Goal: Task Accomplishment & Management: Manage account settings

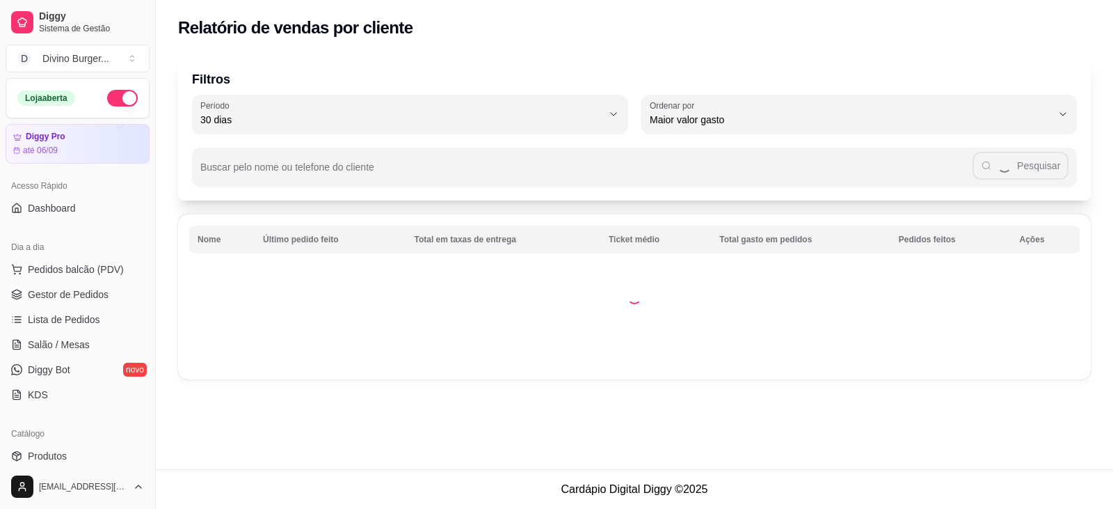
select select "30"
select select "HIGHEST_TOTAL_SPENT_WITH_ORDERS"
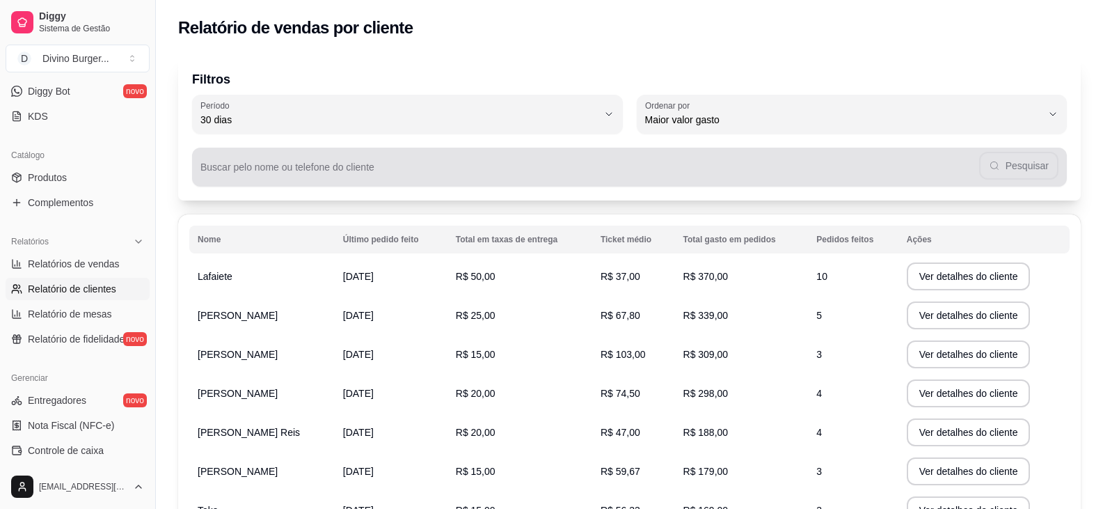
click at [292, 174] on input "Buscar pelo nome ou telefone do cliente" at bounding box center [589, 173] width 778 height 14
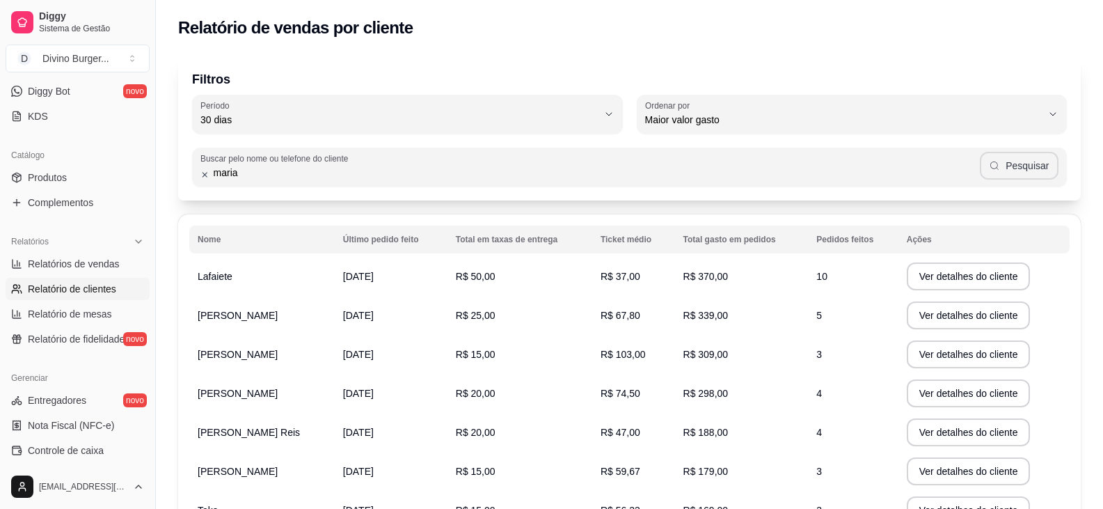
type input "maria"
click at [1017, 159] on button "Pesquisar" at bounding box center [1018, 166] width 79 height 28
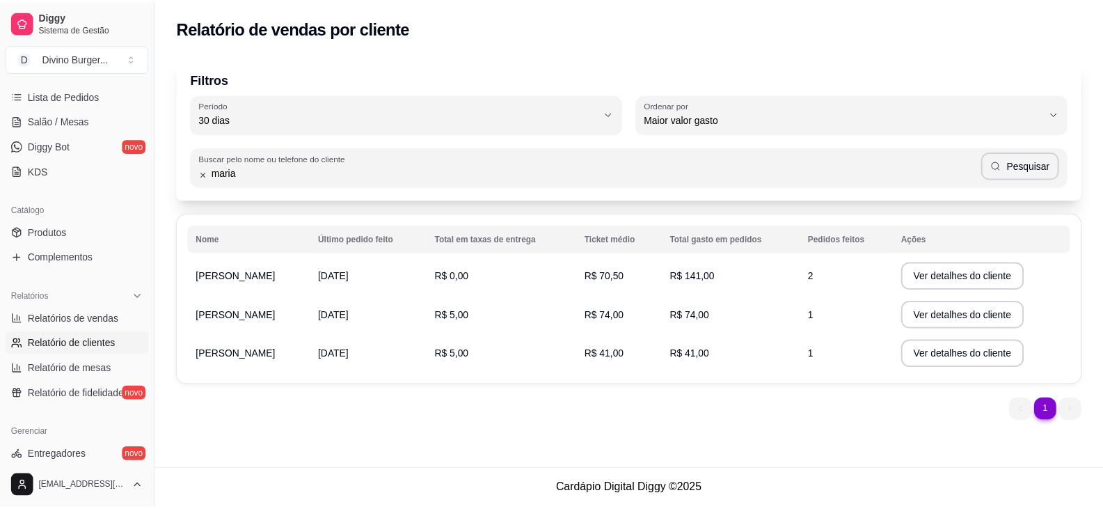
scroll to position [139, 0]
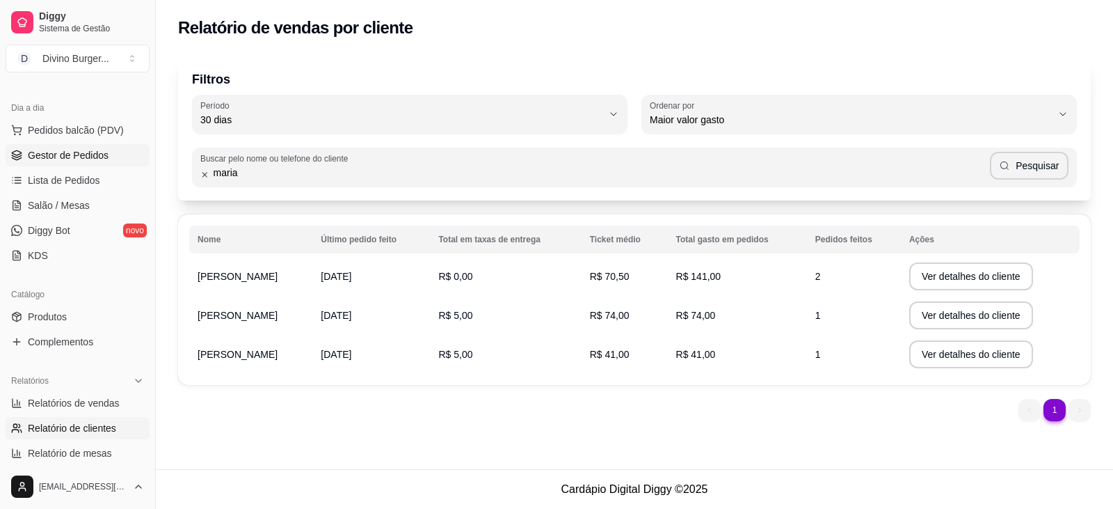
click at [33, 150] on span "Gestor de Pedidos" at bounding box center [68, 155] width 81 height 14
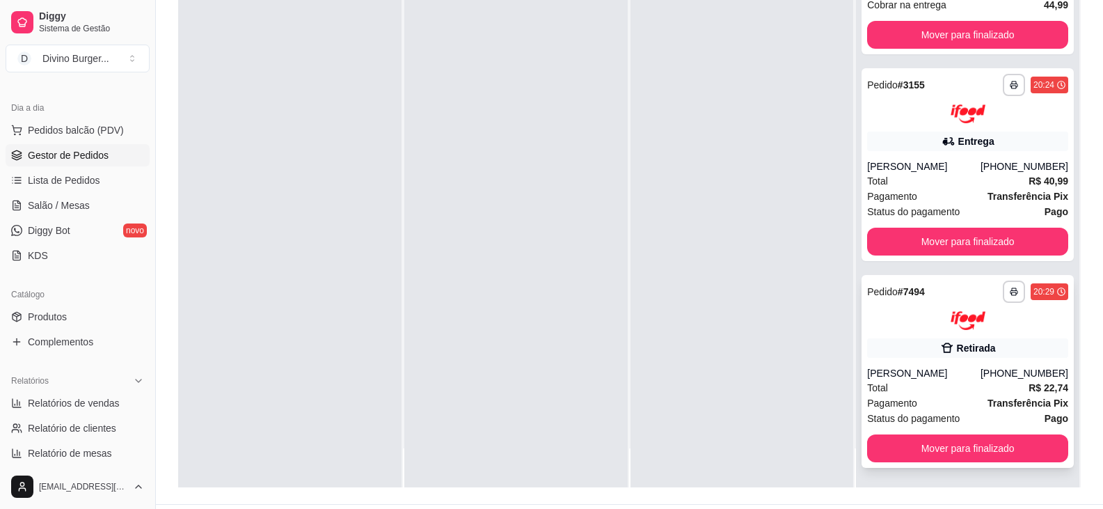
scroll to position [212, 0]
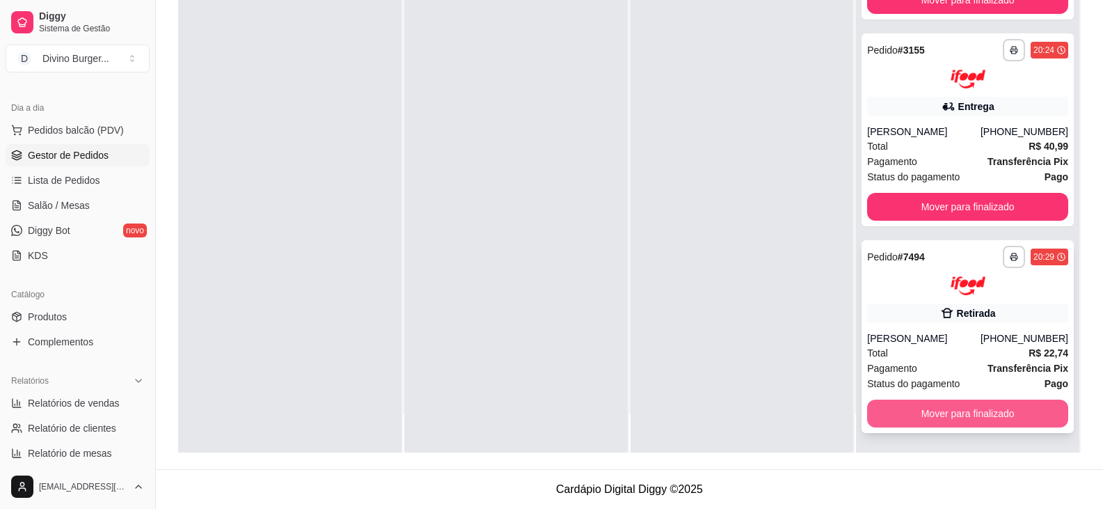
click at [900, 401] on button "Mover para finalizado" at bounding box center [967, 413] width 201 height 28
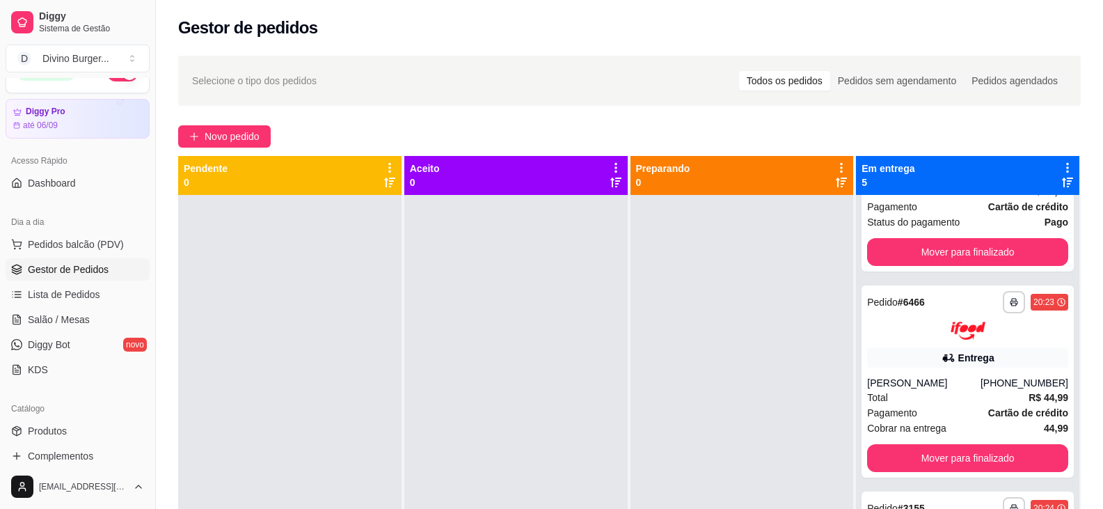
scroll to position [0, 0]
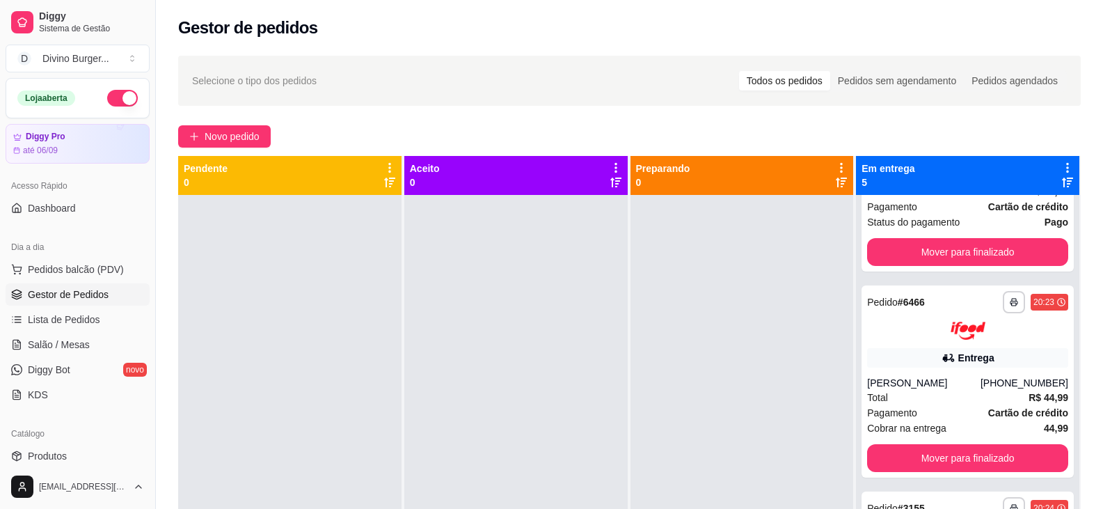
click at [107, 99] on button "button" at bounding box center [122, 98] width 31 height 17
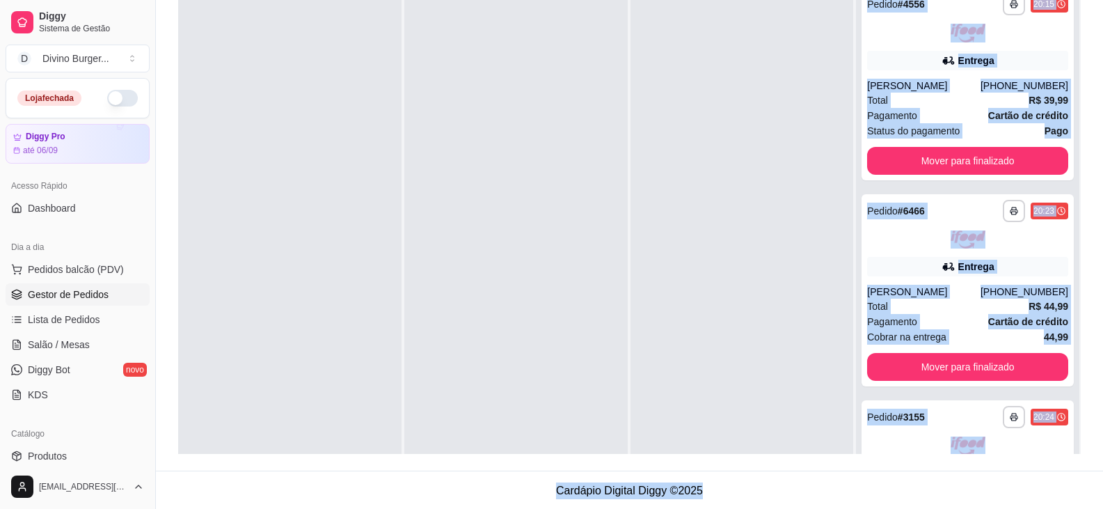
scroll to position [39, 0]
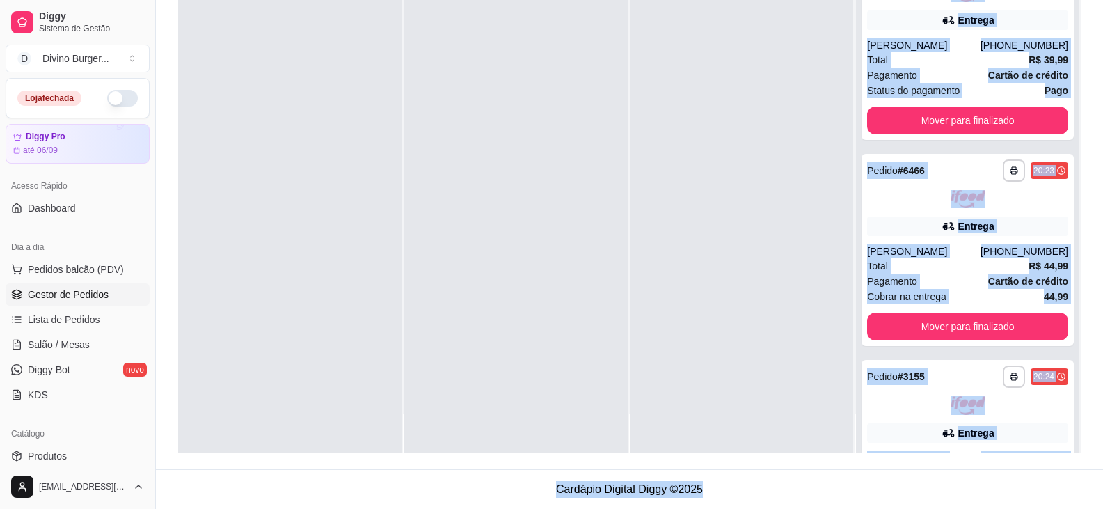
drag, startPoint x: 858, startPoint y: 159, endPoint x: 963, endPoint y: 487, distance: 344.3
click at [964, 497] on main "**********" at bounding box center [629, 148] width 947 height 721
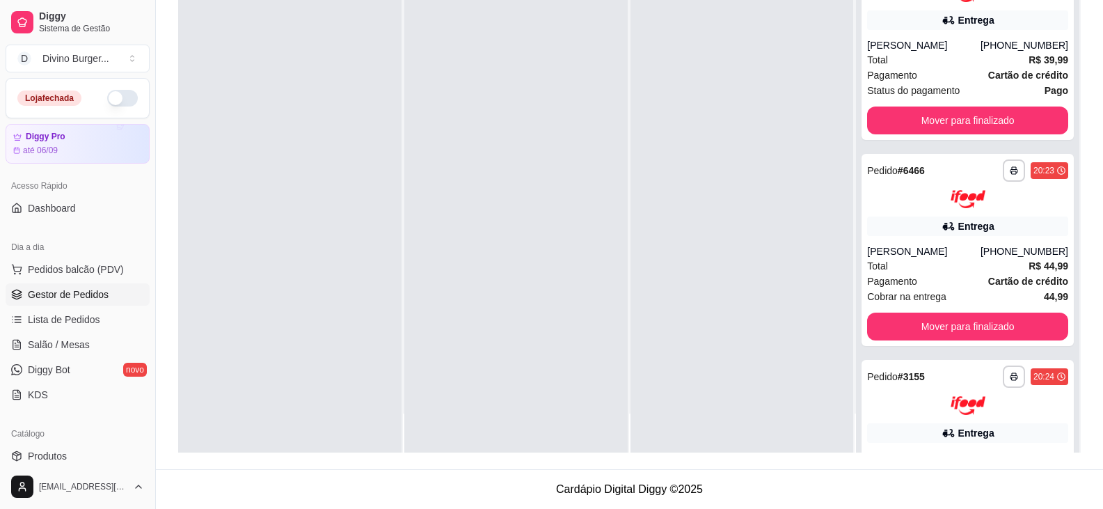
drag, startPoint x: 696, startPoint y: 339, endPoint x: 680, endPoint y: 356, distance: 22.6
click at [694, 343] on div at bounding box center [741, 198] width 223 height 509
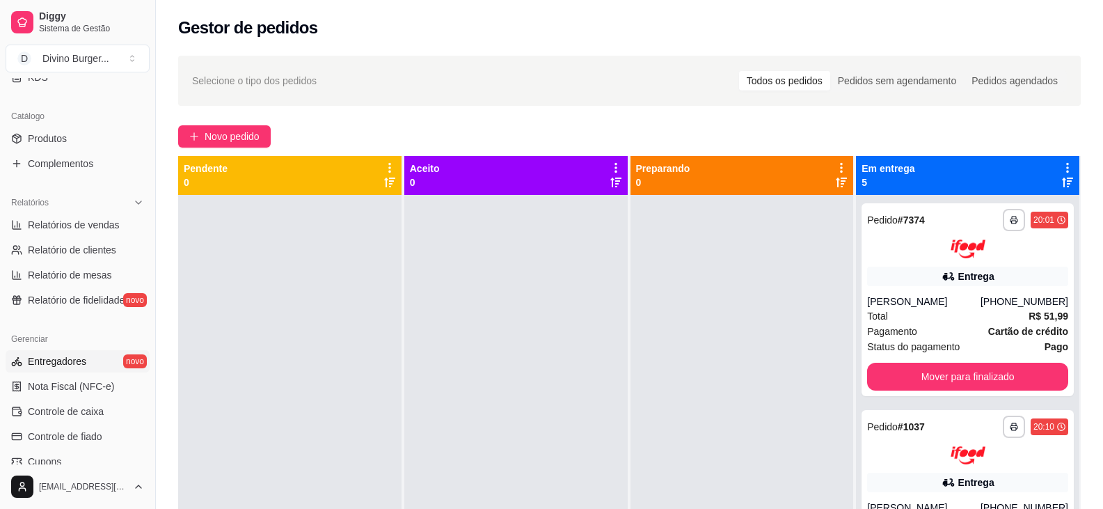
scroll to position [348, 0]
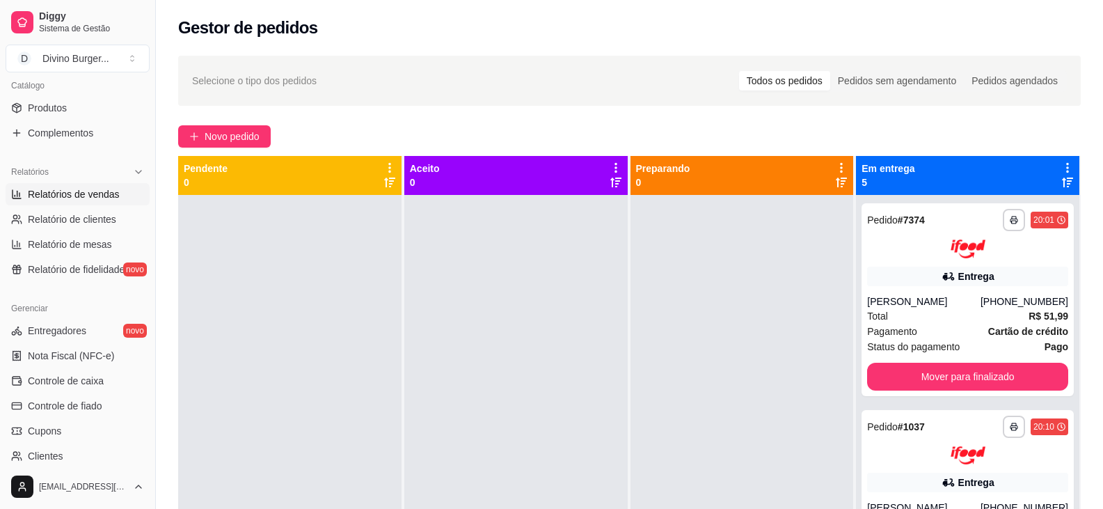
click at [59, 197] on span "Relatórios de vendas" at bounding box center [74, 194] width 92 height 14
select select "ALL"
select select "0"
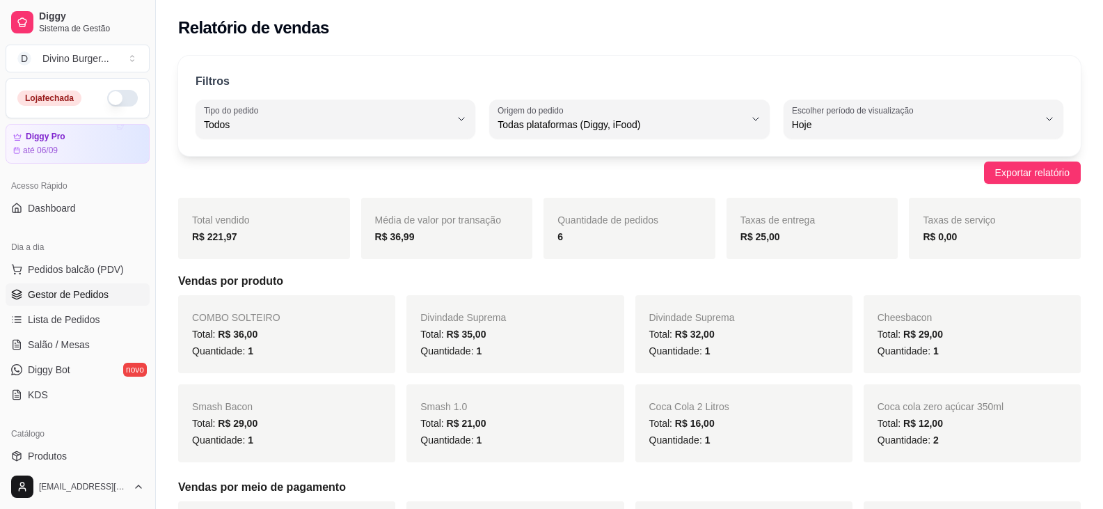
click at [74, 290] on span "Gestor de Pedidos" at bounding box center [68, 294] width 81 height 14
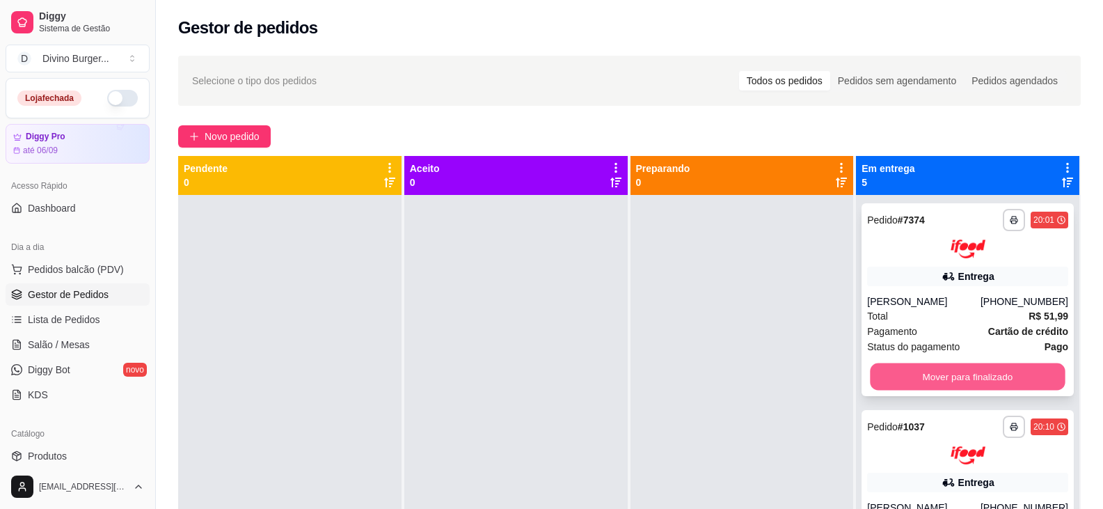
click at [936, 385] on button "Mover para finalizado" at bounding box center [967, 375] width 195 height 27
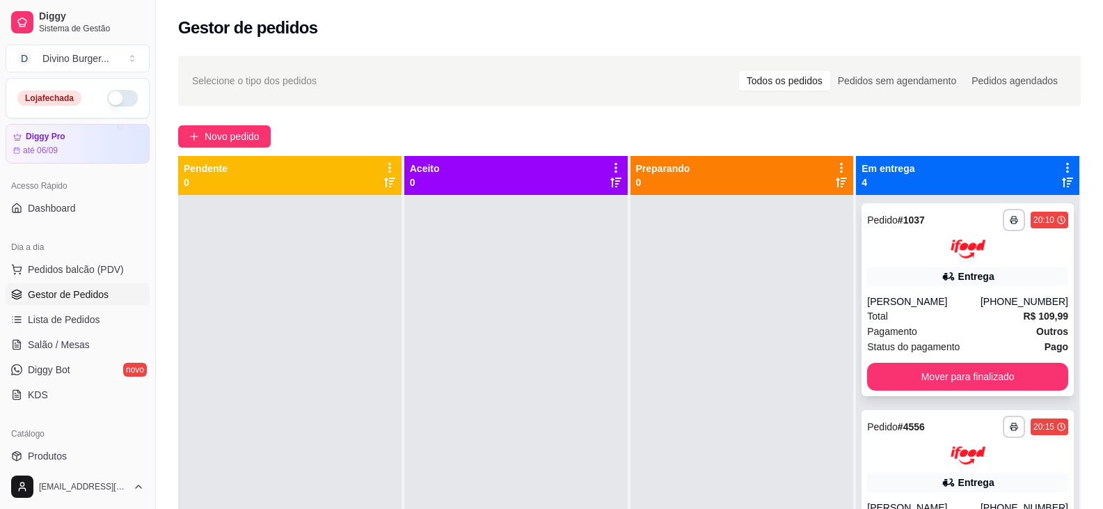
drag, startPoint x: 927, startPoint y: 276, endPoint x: 920, endPoint y: 284, distance: 10.3
click at [920, 284] on div "Entrega" at bounding box center [967, 275] width 201 height 19
click at [923, 371] on button "Mover para finalizado" at bounding box center [967, 375] width 195 height 27
click at [906, 299] on div "[PERSON_NAME]" at bounding box center [923, 301] width 113 height 14
click at [929, 355] on div "**********" at bounding box center [967, 299] width 212 height 193
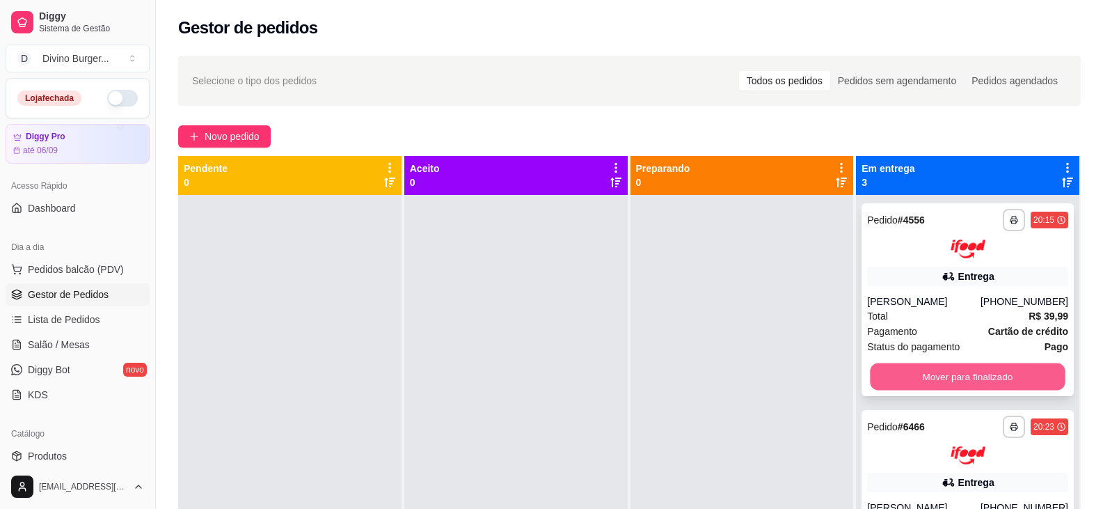
click at [923, 362] on button "Mover para finalizado" at bounding box center [967, 375] width 195 height 27
click at [959, 292] on div "**********" at bounding box center [967, 299] width 212 height 193
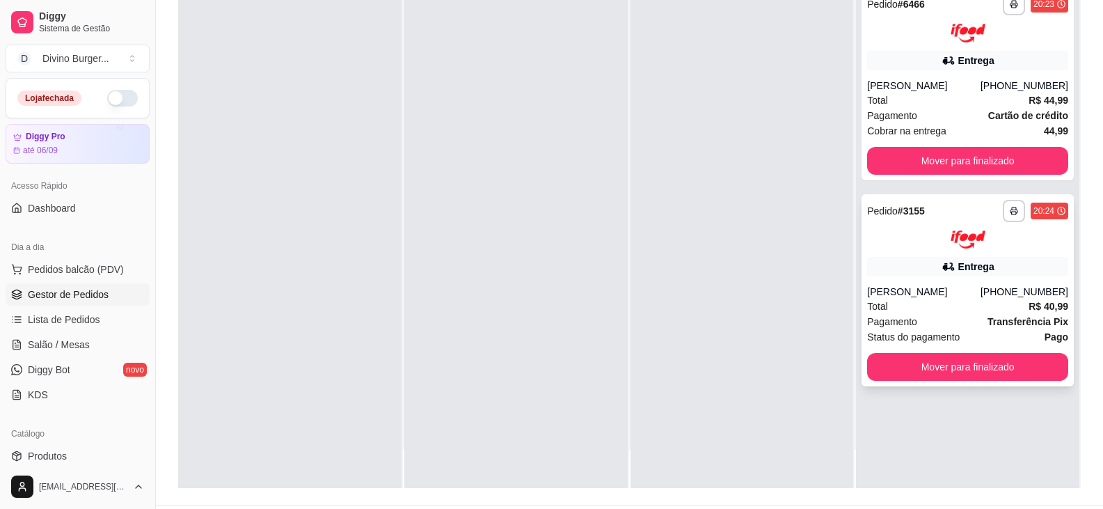
scroll to position [212, 0]
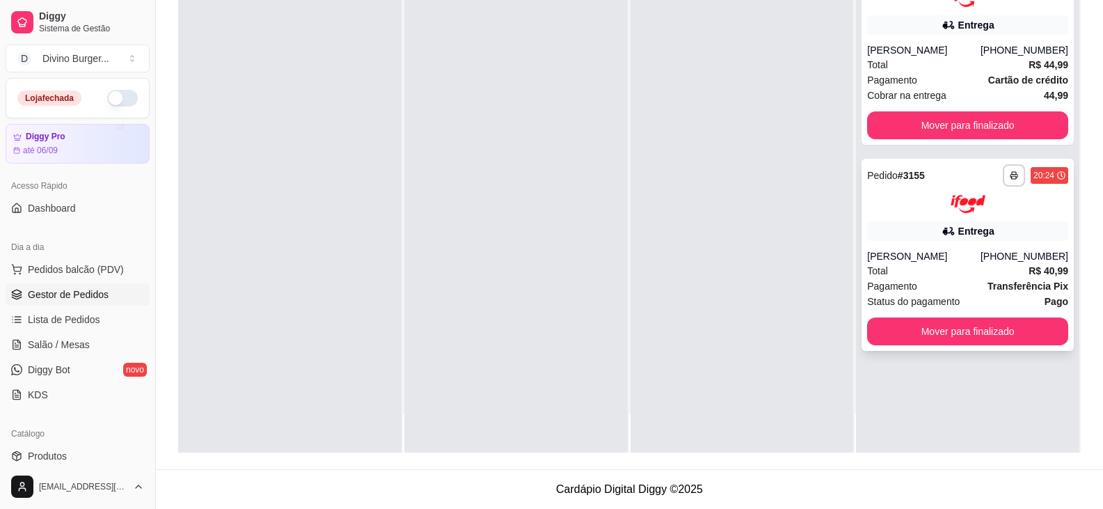
click at [951, 240] on div "Entrega" at bounding box center [967, 230] width 201 height 19
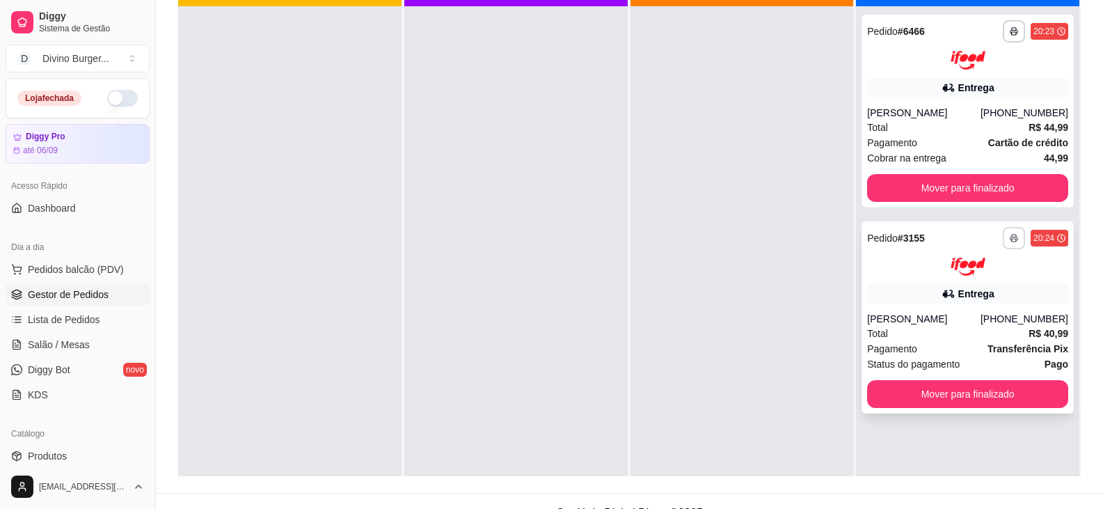
scroll to position [3, 0]
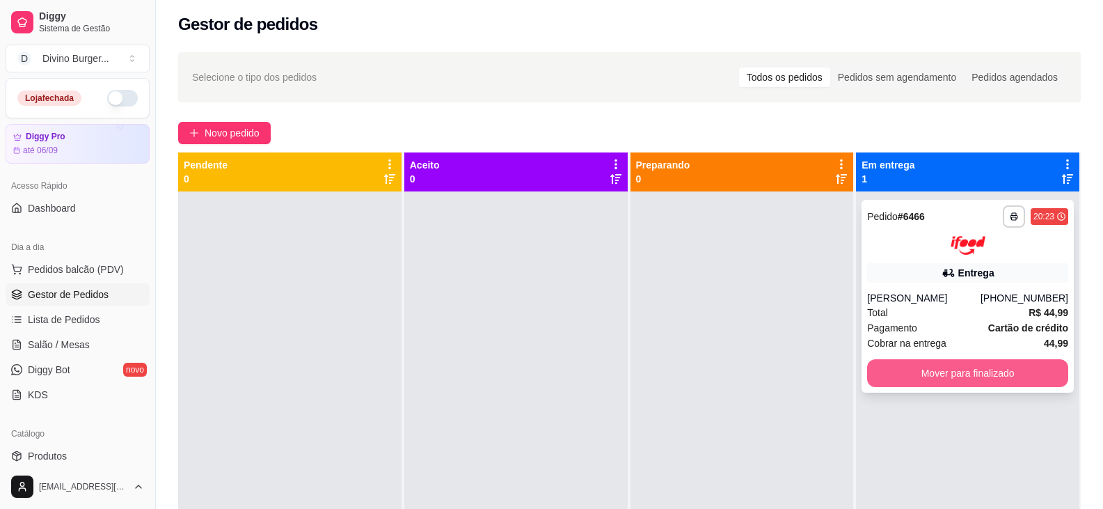
click at [977, 360] on button "Mover para finalizado" at bounding box center [967, 373] width 201 height 28
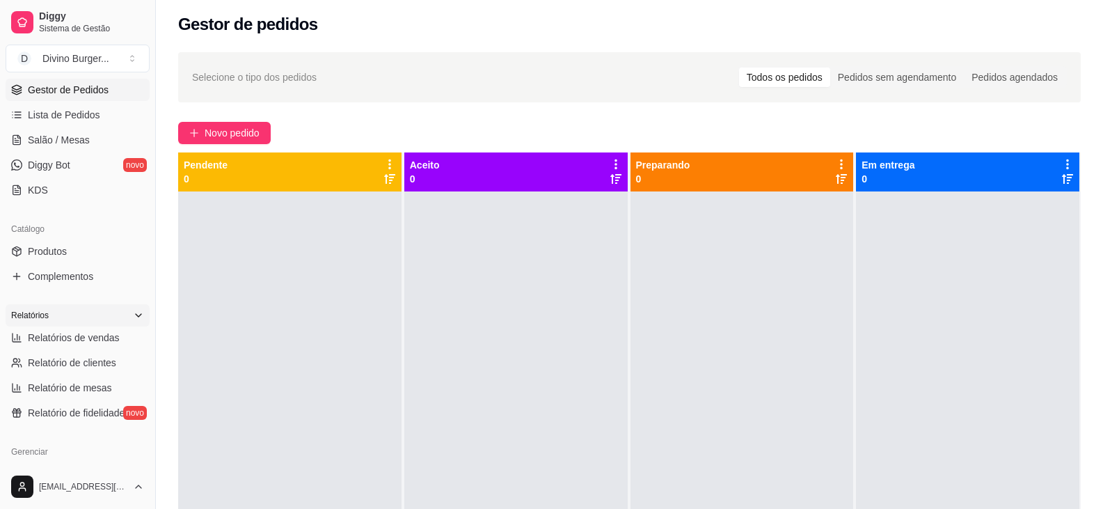
scroll to position [209, 0]
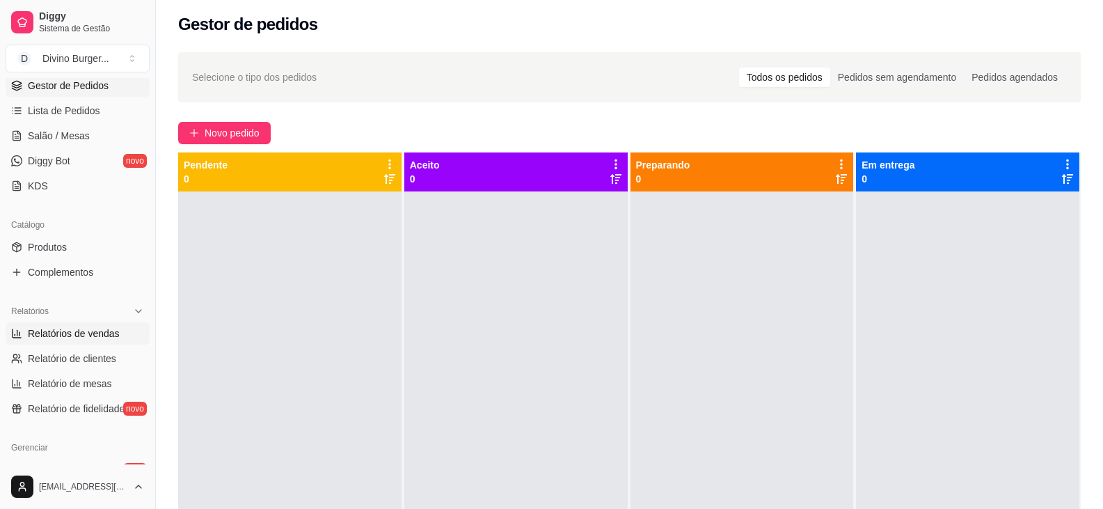
click at [82, 333] on span "Relatórios de vendas" at bounding box center [74, 333] width 92 height 14
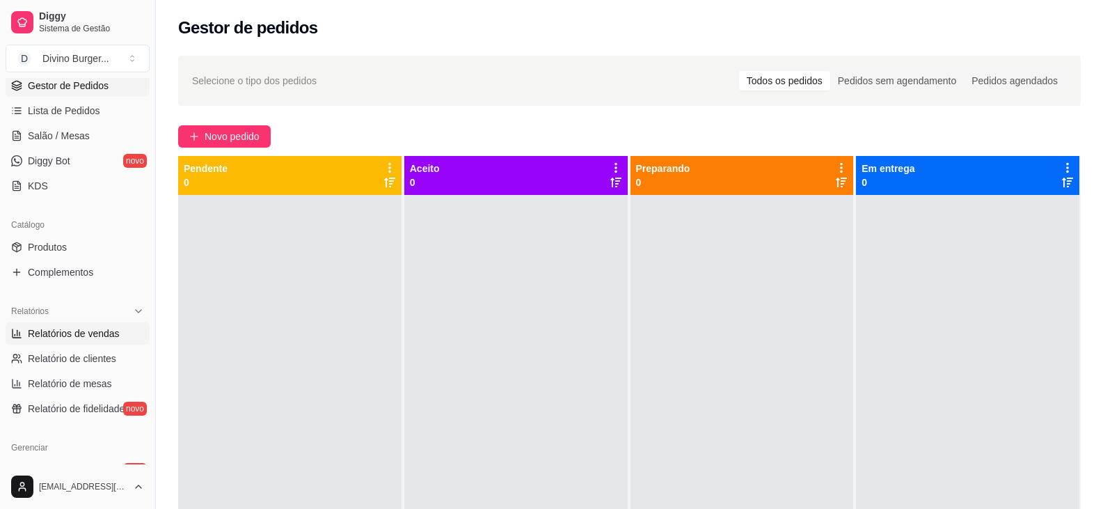
select select "ALL"
select select "0"
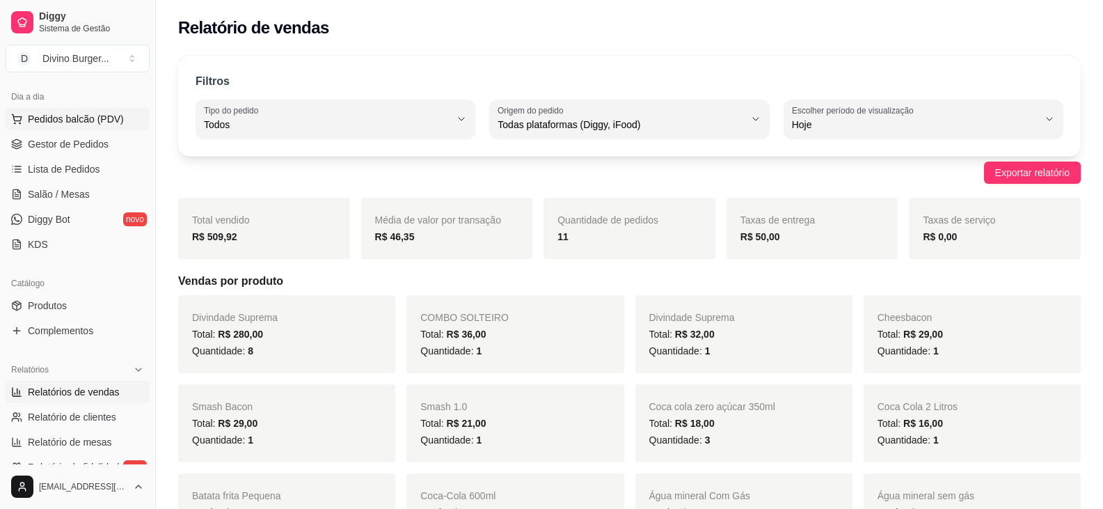
scroll to position [70, 0]
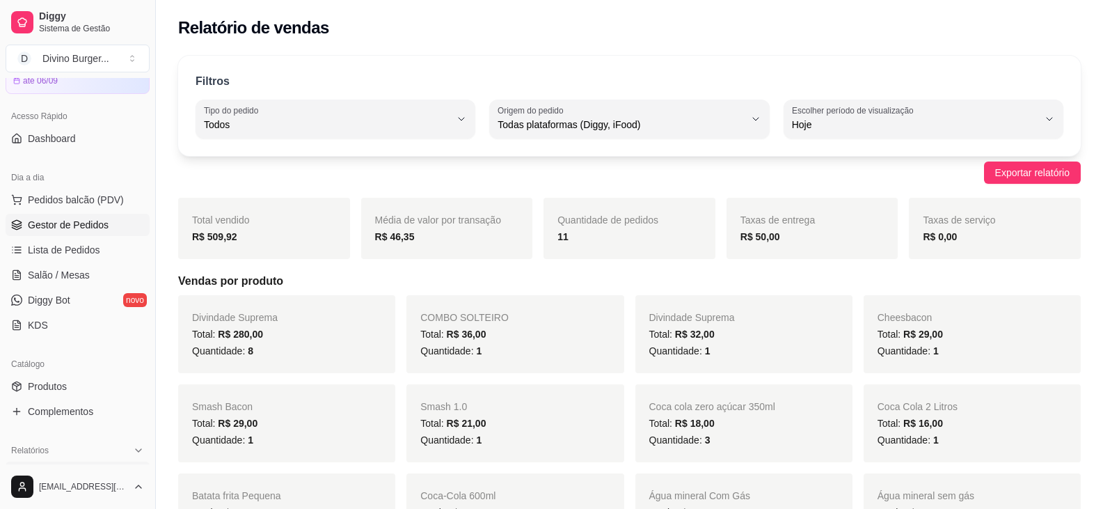
click at [83, 226] on span "Gestor de Pedidos" at bounding box center [68, 225] width 81 height 14
